Goal: Transaction & Acquisition: Obtain resource

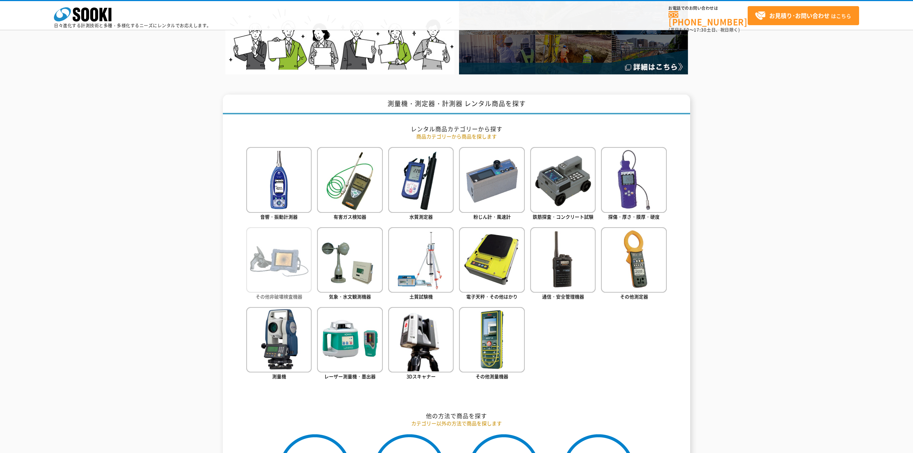
scroll to position [220, 0]
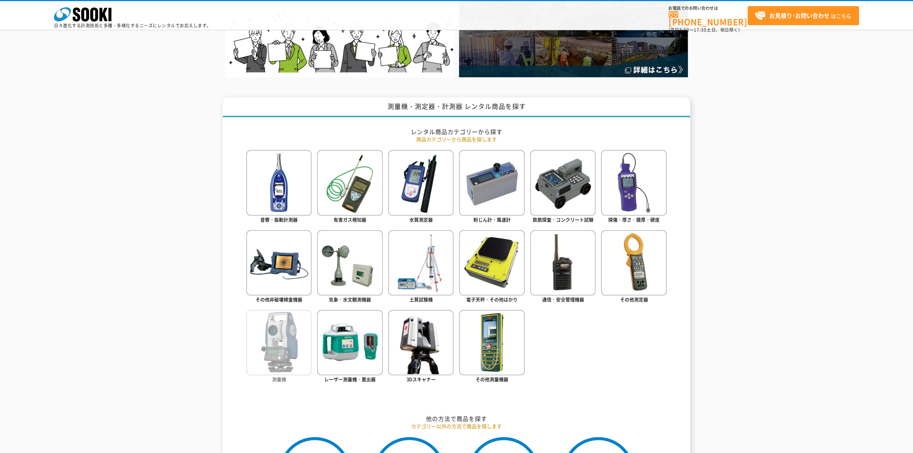
click at [286, 362] on img at bounding box center [278, 342] width 65 height 65
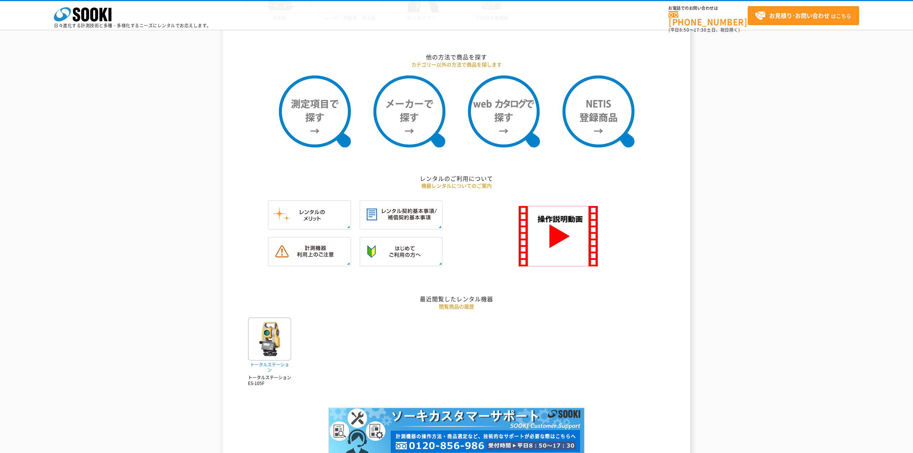
scroll to position [603, 0]
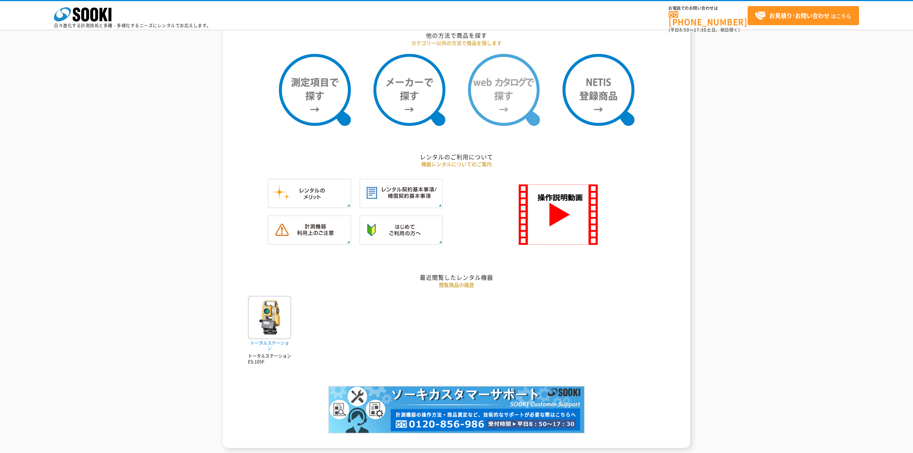
click at [492, 98] on img at bounding box center [504, 90] width 72 height 72
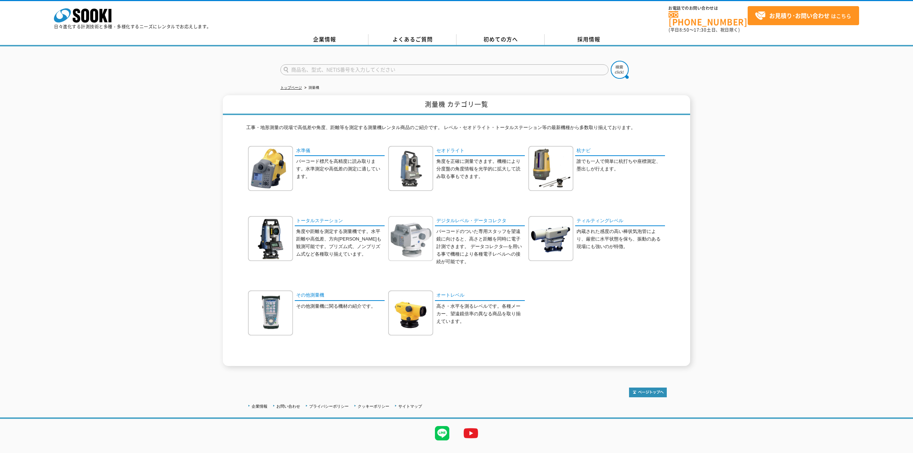
click at [418, 226] on img at bounding box center [410, 238] width 45 height 45
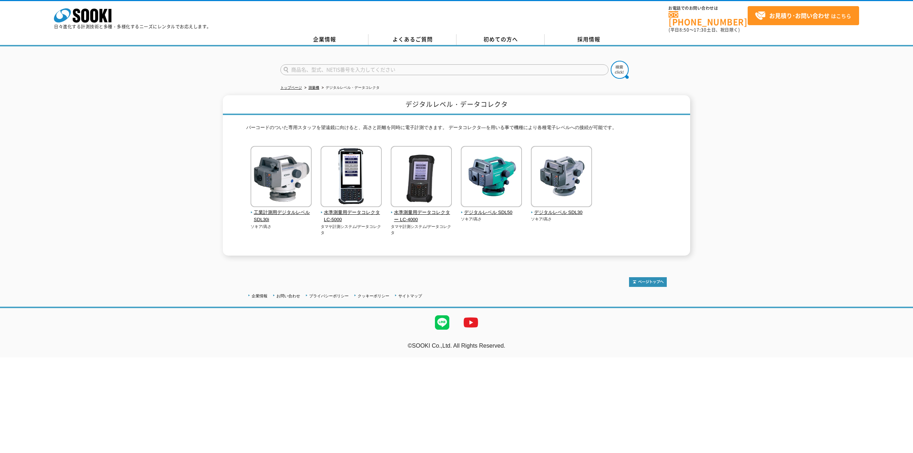
click at [319, 64] on input "text" at bounding box center [444, 69] width 328 height 11
type input "スタッフ"
click at [611, 61] on button at bounding box center [620, 70] width 18 height 18
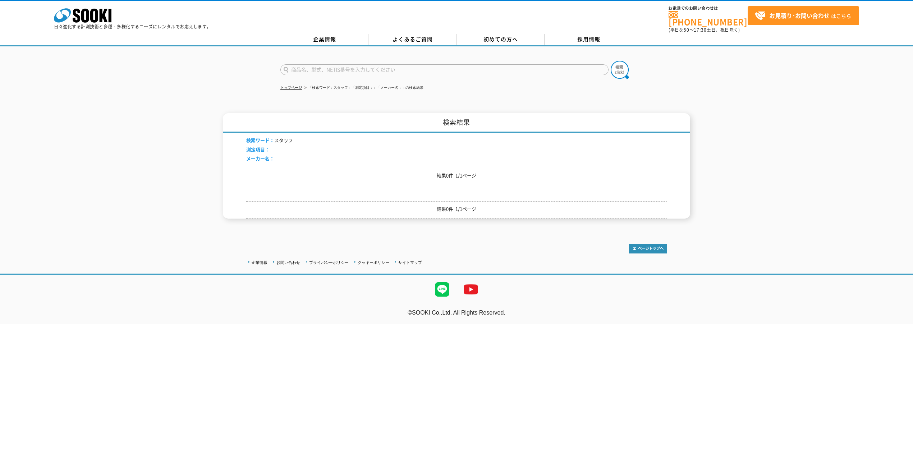
click at [261, 155] on span "メーカー名：" at bounding box center [260, 158] width 28 height 7
